Goal: Information Seeking & Learning: Compare options

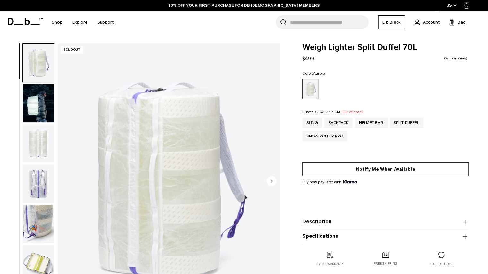
click at [352, 172] on button "Notify Me When Available" at bounding box center [385, 169] width 166 height 13
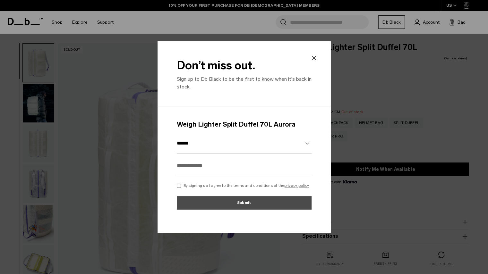
click at [223, 164] on input "text" at bounding box center [244, 165] width 135 height 19
click at [225, 148] on select "******" at bounding box center [244, 143] width 135 height 21
click at [203, 171] on input "text" at bounding box center [244, 165] width 135 height 19
type input "**********"
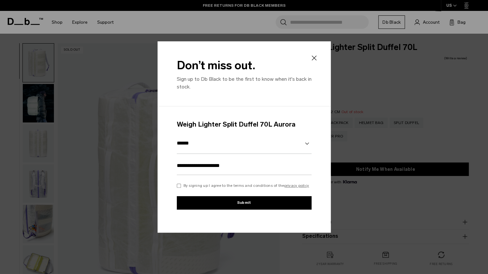
click at [205, 206] on button "Submit" at bounding box center [244, 202] width 135 height 13
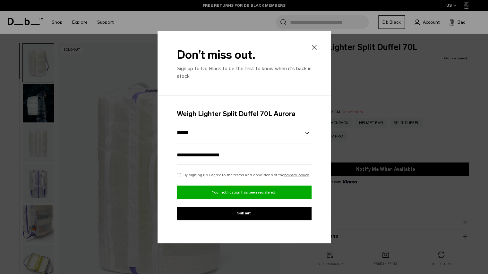
click at [310, 46] on icon at bounding box center [314, 48] width 8 height 8
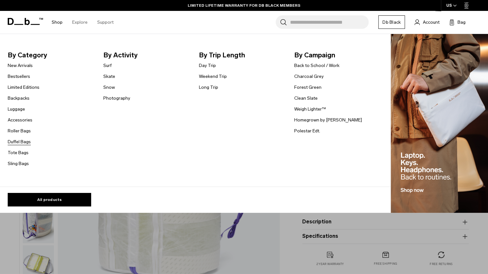
click at [27, 142] on link "Duffel Bags" at bounding box center [19, 142] width 23 height 7
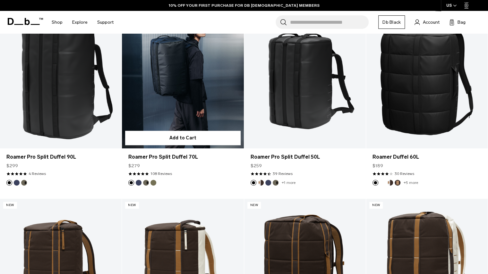
scroll to position [166, 0]
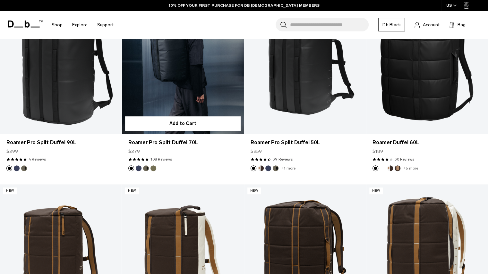
click at [190, 95] on link "Roamer Pro Split Duffel 70L" at bounding box center [183, 66] width 122 height 135
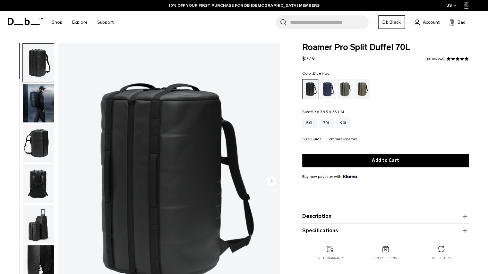
click at [327, 97] on div "Blue Hour" at bounding box center [327, 89] width 16 height 20
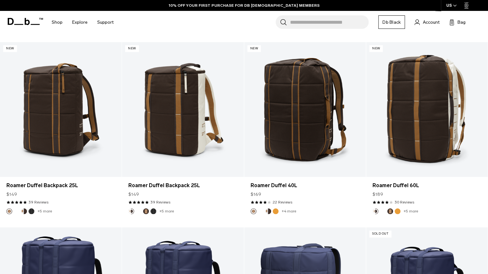
scroll to position [308, 0]
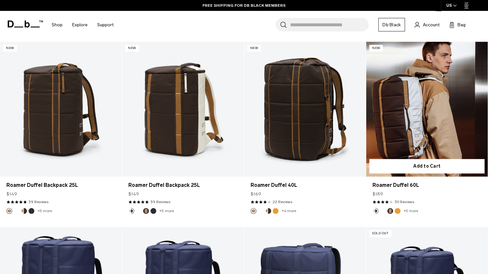
click at [423, 123] on link "Roamer Duffel 60L" at bounding box center [427, 109] width 122 height 135
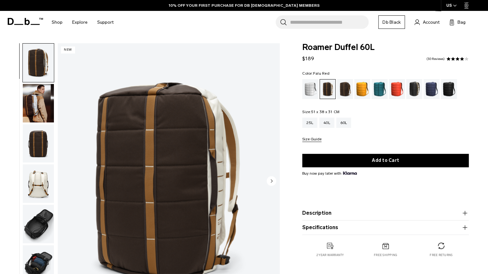
click at [401, 92] on div "Falu Red" at bounding box center [397, 89] width 16 height 20
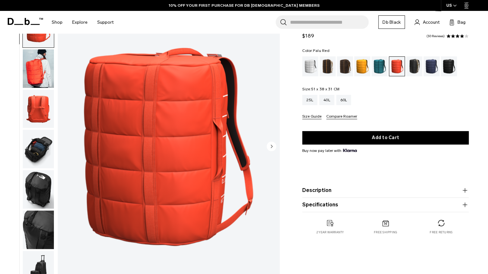
scroll to position [37, 0]
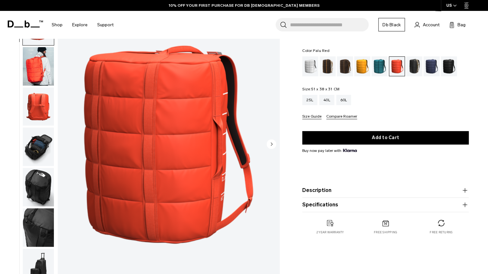
click at [271, 146] on circle "Next slide" at bounding box center [271, 144] width 10 height 10
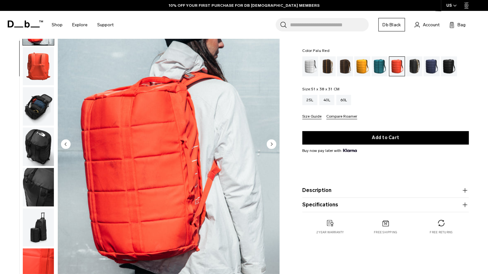
click at [271, 146] on circle "Next slide" at bounding box center [271, 144] width 10 height 10
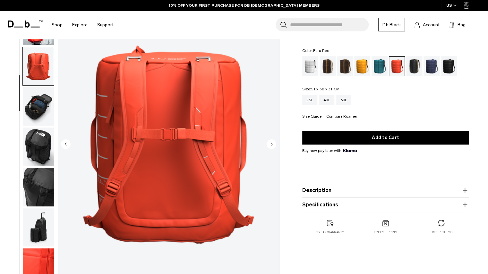
scroll to position [45, 0]
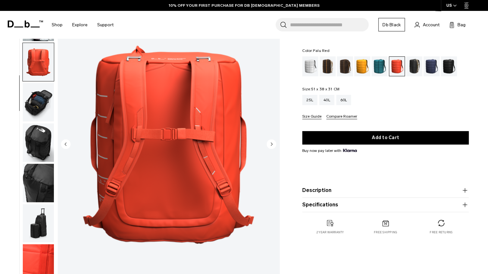
click at [62, 145] on circle "Previous slide" at bounding box center [66, 144] width 10 height 10
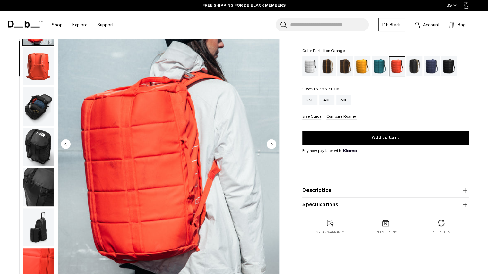
click at [359, 69] on div "Parhelion Orange" at bounding box center [362, 66] width 16 height 20
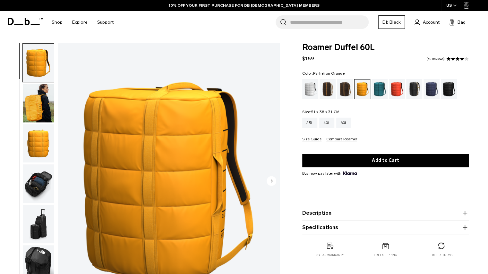
click at [273, 179] on circle "Next slide" at bounding box center [271, 181] width 10 height 10
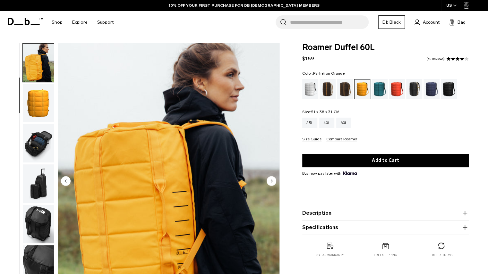
click at [273, 179] on circle "Next slide" at bounding box center [271, 181] width 10 height 10
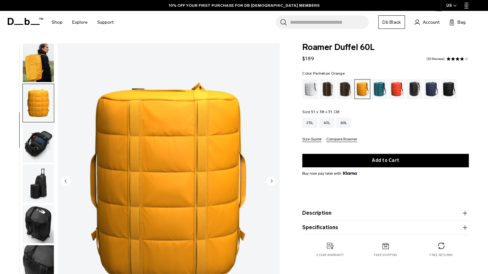
scroll to position [45, 0]
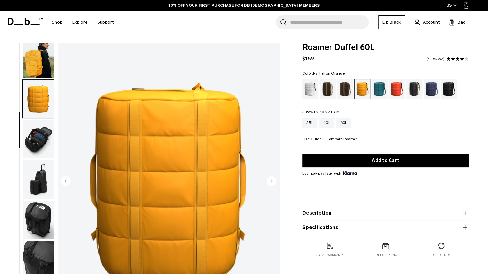
click at [273, 179] on circle "Next slide" at bounding box center [271, 181] width 10 height 10
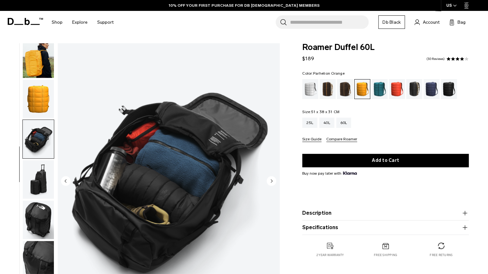
click at [273, 179] on circle "Next slide" at bounding box center [271, 181] width 10 height 10
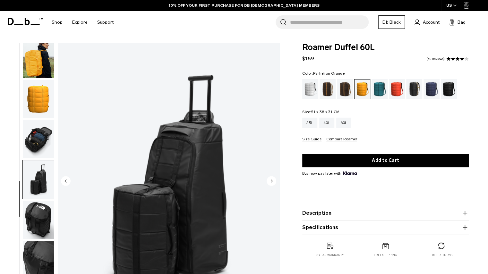
click at [273, 179] on circle "Next slide" at bounding box center [271, 181] width 10 height 10
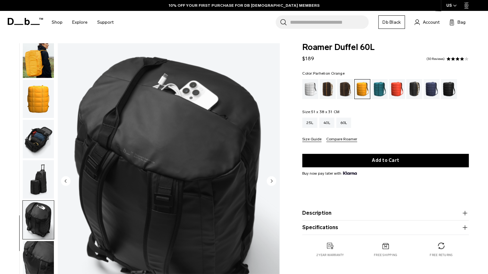
click at [273, 179] on circle "Next slide" at bounding box center [271, 181] width 10 height 10
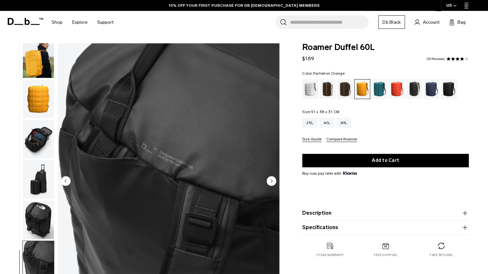
click at [273, 179] on circle "Next slide" at bounding box center [271, 181] width 10 height 10
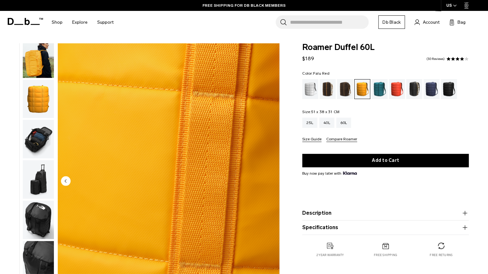
click at [399, 91] on div "Falu Red" at bounding box center [397, 89] width 16 height 20
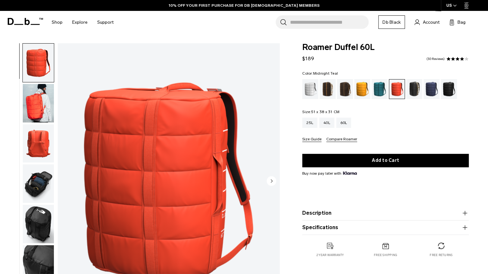
click at [377, 88] on div "Midnight Teal" at bounding box center [379, 89] width 16 height 20
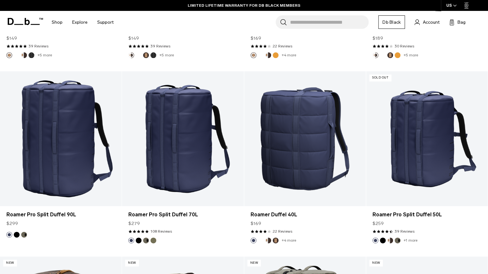
scroll to position [448, 0]
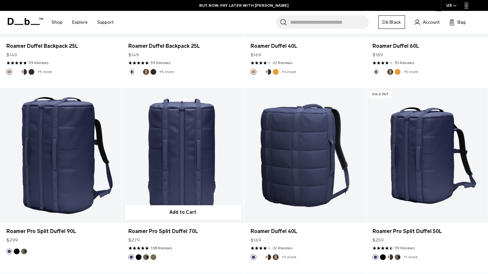
click at [207, 168] on link "Roamer Pro Split Duffel 70L" at bounding box center [183, 155] width 122 height 135
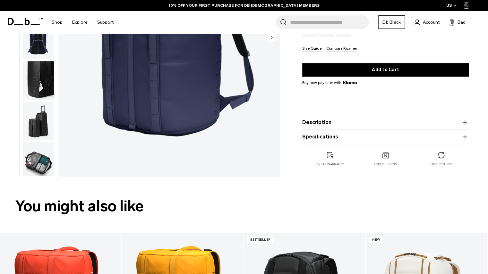
click at [466, 136] on icon "button" at bounding box center [465, 137] width 8 height 8
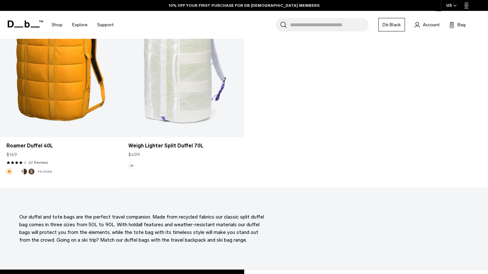
scroll to position [1833, 0]
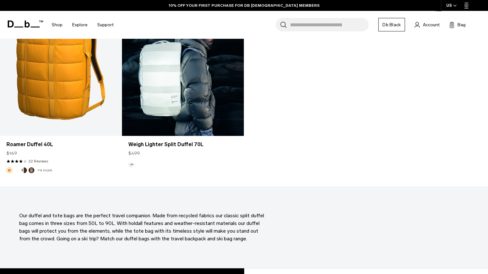
click at [203, 97] on link "Weigh Lighter Split Duffel 70L" at bounding box center [183, 68] width 122 height 135
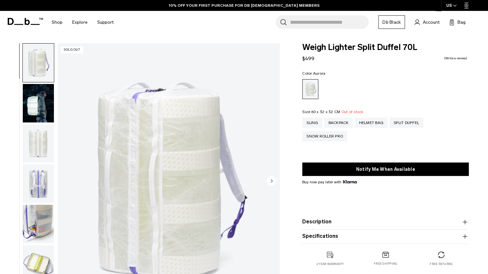
click at [318, 236] on button "Specifications" at bounding box center [385, 237] width 166 height 8
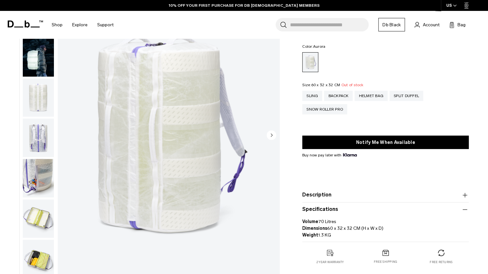
scroll to position [46, 0]
click at [328, 203] on product-accordion "Specifications Volume 70 Litres Dimensions 60 x 32 x 32 CM (H x W x D) Weight 1…" at bounding box center [385, 221] width 166 height 39
click at [328, 207] on button "Specifications" at bounding box center [385, 210] width 166 height 8
